Goal: Task Accomplishment & Management: Manage account settings

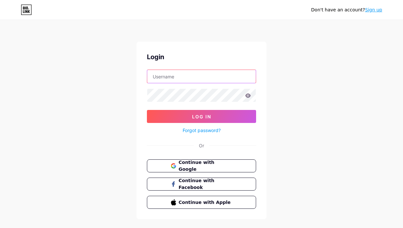
type input "[EMAIL_ADDRESS][DOMAIN_NAME]"
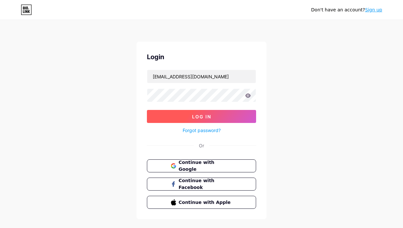
click at [202, 114] on span "Log In" at bounding box center [201, 117] width 19 height 6
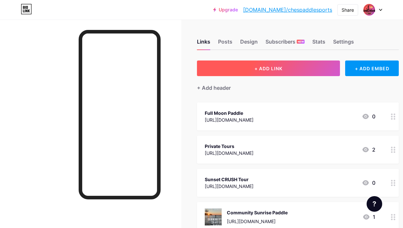
click at [275, 72] on button "+ ADD LINK" at bounding box center [268, 68] width 143 height 16
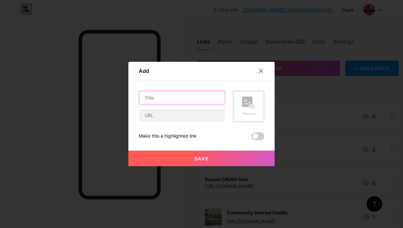
click at [170, 103] on input "text" at bounding box center [182, 97] width 86 height 13
type input "[DATE] FUNday"
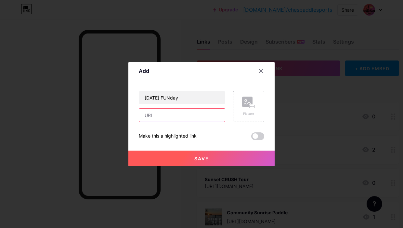
click at [153, 119] on input "text" at bounding box center [182, 114] width 86 height 13
paste input "[URL][DOMAIN_NAME][DATE]"
type input "[URL][DOMAIN_NAME][DATE]"
click at [215, 159] on button "Save" at bounding box center [201, 158] width 146 height 16
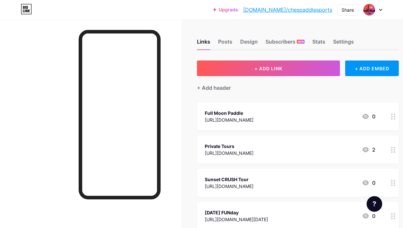
drag, startPoint x: 331, startPoint y: 176, endPoint x: 329, endPoint y: 138, distance: 38.4
click at [392, 153] on div at bounding box center [392, 149] width 11 height 28
click at [260, 64] on icon at bounding box center [261, 65] width 4 height 4
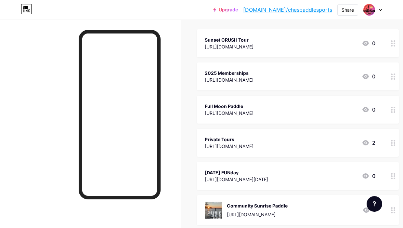
scroll to position [73, 0]
drag, startPoint x: 391, startPoint y: 178, endPoint x: 385, endPoint y: 77, distance: 101.2
click at [385, 77] on span "Sunset CRUSH Tour [URL][DOMAIN_NAME] 0 2025 Memberships [URL][DOMAIN_NAME] 0 Fu…" at bounding box center [298, 227] width 202 height 396
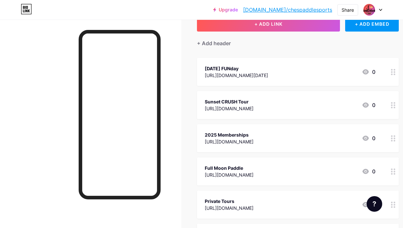
scroll to position [45, 0]
drag, startPoint x: 394, startPoint y: 142, endPoint x: 395, endPoint y: 93, distance: 49.4
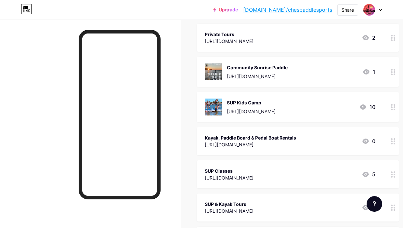
scroll to position [215, 0]
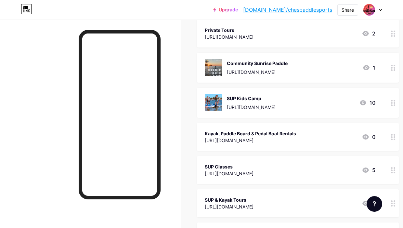
drag, startPoint x: 391, startPoint y: 139, endPoint x: 374, endPoint y: 93, distance: 49.5
click at [374, 93] on span "2025 Memberships [URL][DOMAIN_NAME] 0 [DATE] FUNday [URL][DOMAIN_NAME][DATE] 0 …" at bounding box center [298, 85] width 202 height 396
click at [392, 136] on icon at bounding box center [393, 137] width 5 height 6
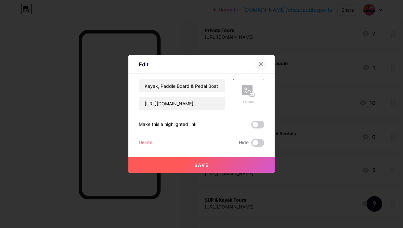
click at [259, 65] on icon at bounding box center [260, 64] width 5 height 5
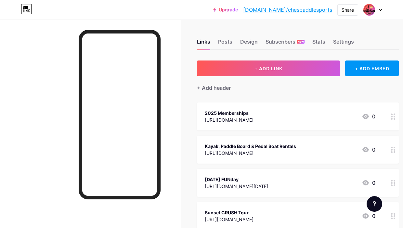
scroll to position [0, 0]
